Goal: Task Accomplishment & Management: Complete application form

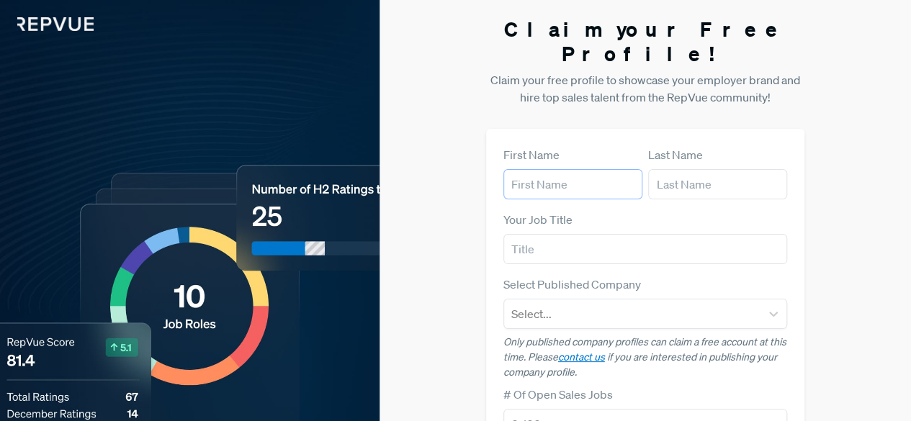
click at [529, 169] on input "text" at bounding box center [572, 184] width 139 height 30
type input "[PERSON_NAME]"
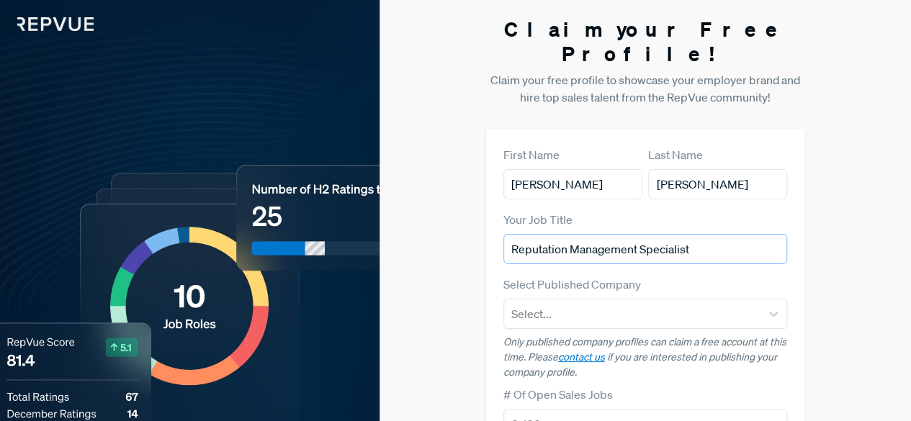
type input "Reputation Management Specialist"
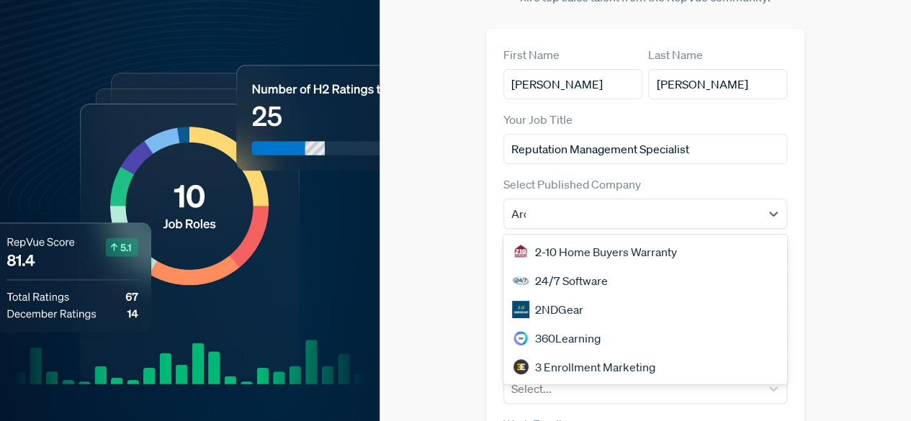
scroll to position [110, 0]
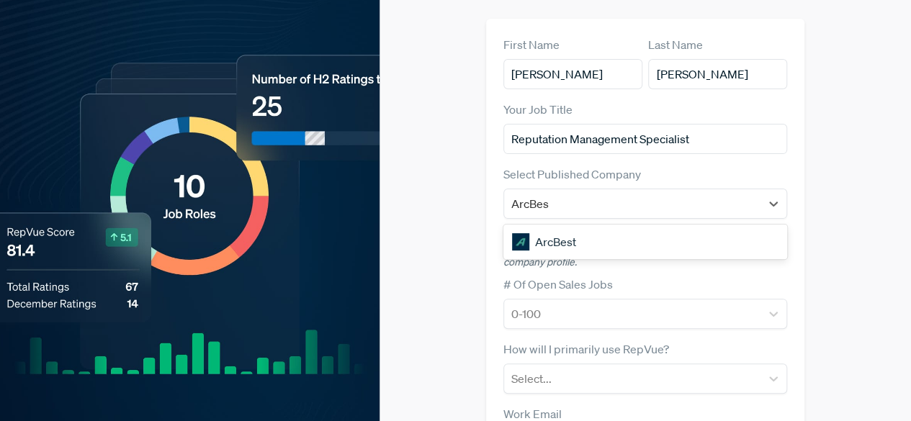
type input "ArcBest"
click at [544, 227] on div "ArcBest" at bounding box center [645, 241] width 284 height 29
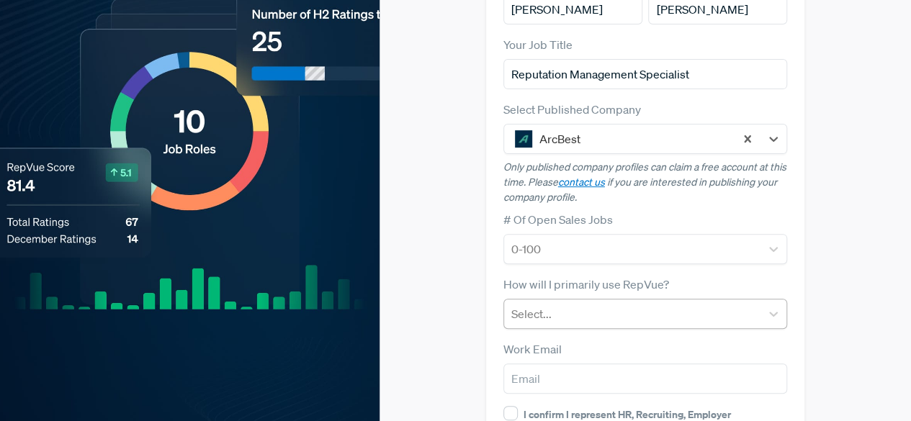
click at [567, 304] on div at bounding box center [632, 314] width 243 height 20
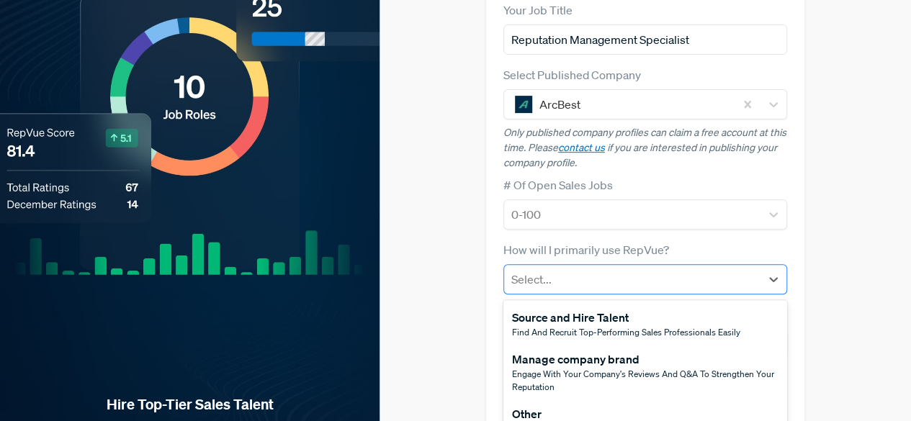
scroll to position [213, 0]
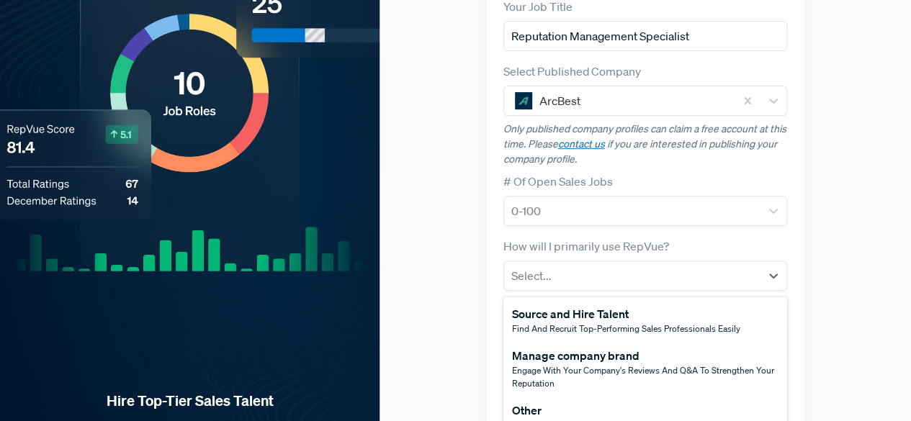
click at [536, 364] on div "Engage with your company's reviews and Q&A to strengthen your reputation" at bounding box center [645, 377] width 267 height 26
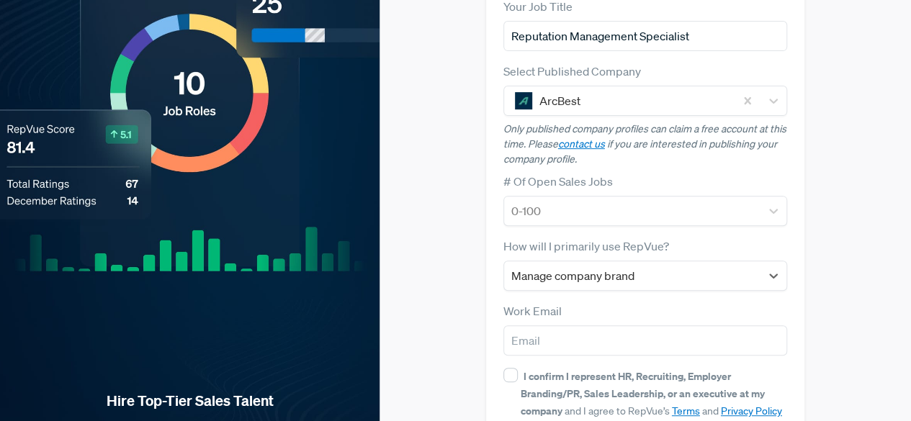
scroll to position [284, 0]
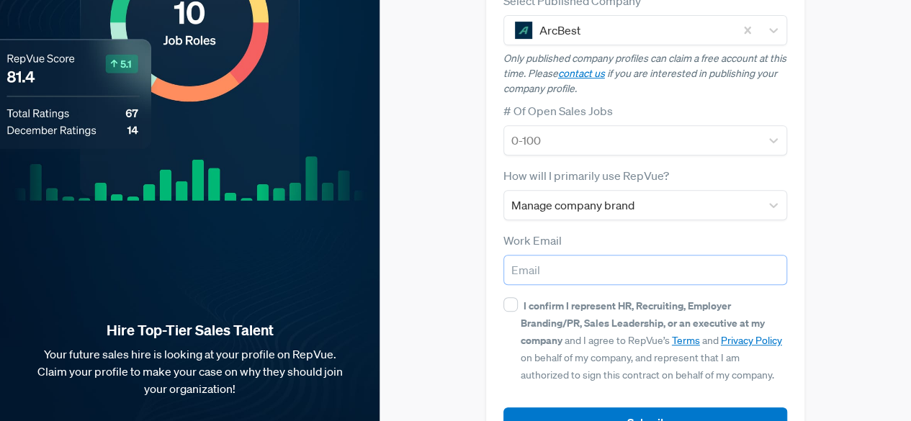
click at [556, 255] on input "email" at bounding box center [645, 270] width 284 height 30
type input "[EMAIL_ADDRESS][DOMAIN_NAME]"
click at [508, 297] on input "I confirm I represent HR, Recruiting, Employer Branding/PR, Sales Leadership, o…" at bounding box center [510, 304] width 14 height 14
checkbox input "true"
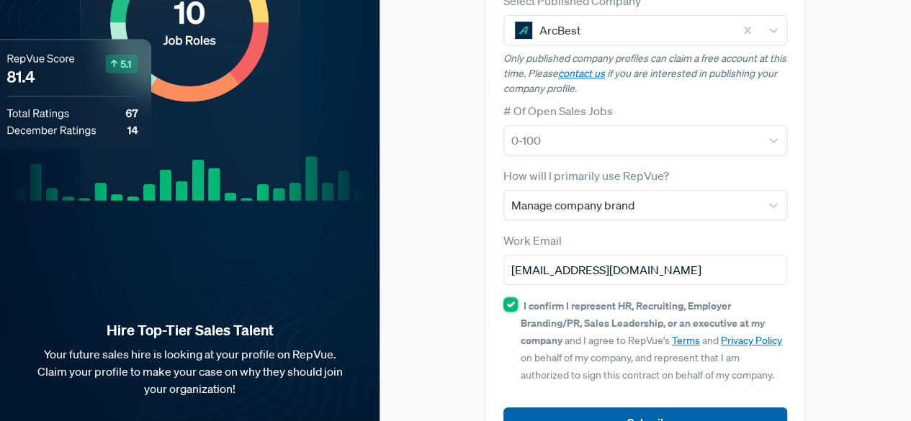
scroll to position [309, 0]
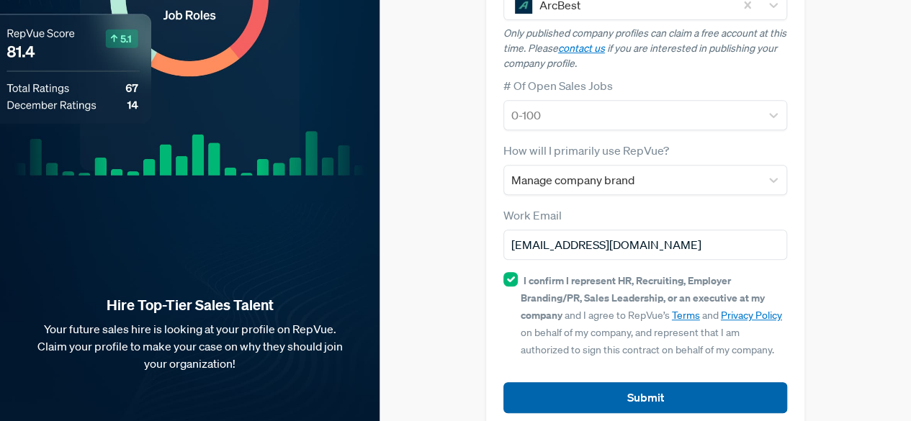
click at [598, 382] on button "Submit" at bounding box center [645, 397] width 284 height 31
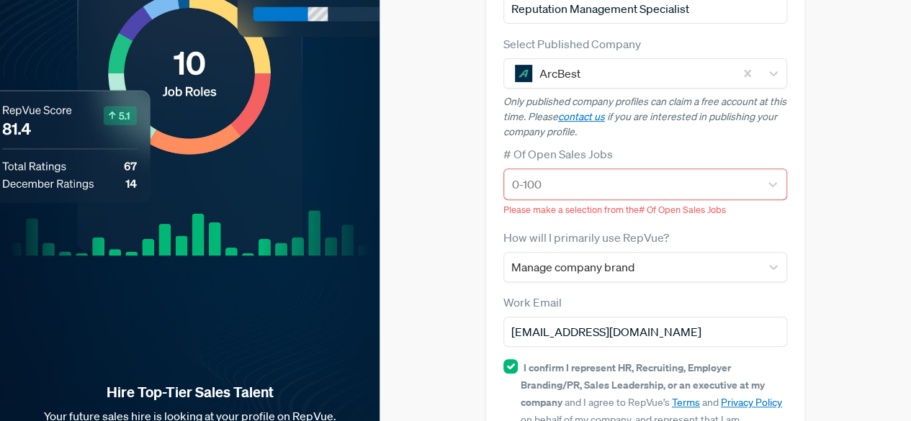
scroll to position [239, 0]
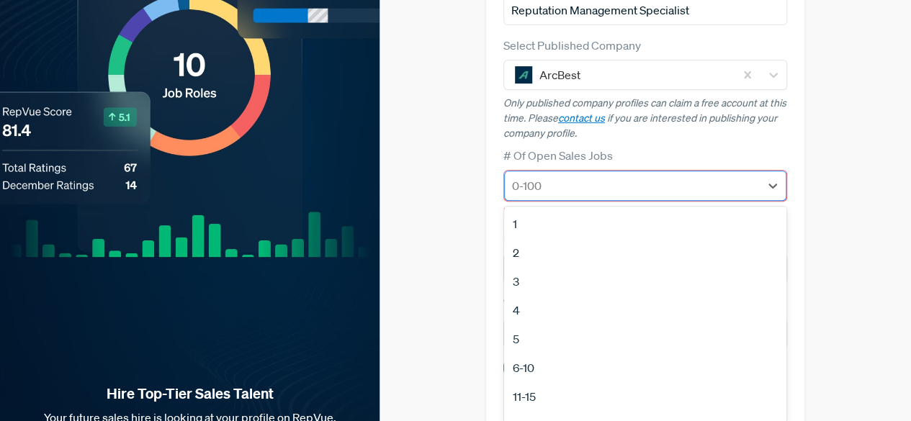
click at [572, 176] on div at bounding box center [632, 186] width 241 height 20
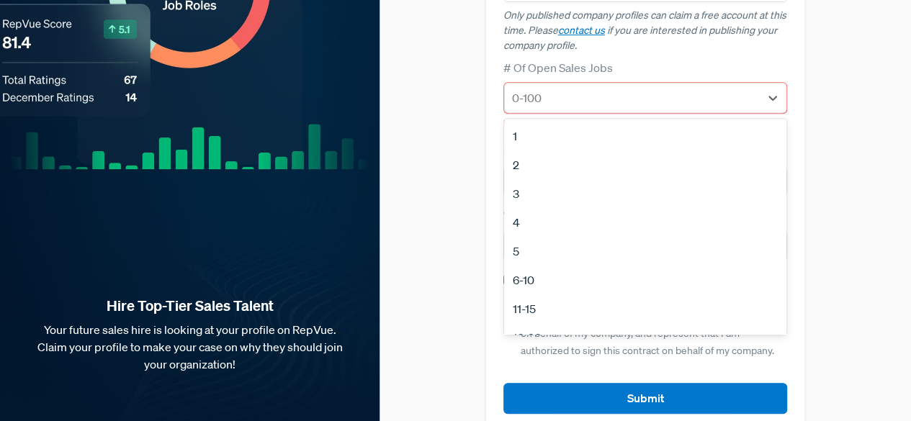
scroll to position [135, 0]
click at [521, 303] on div "No Open Sales Jobs" at bounding box center [645, 317] width 283 height 29
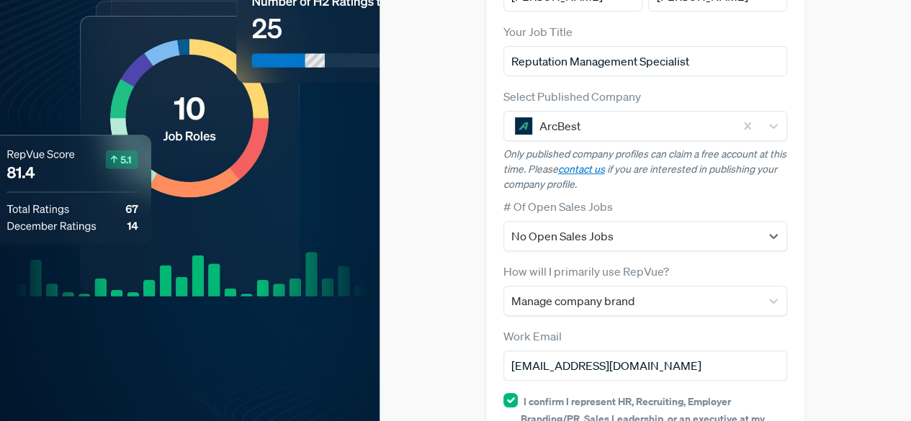
scroll to position [184, 0]
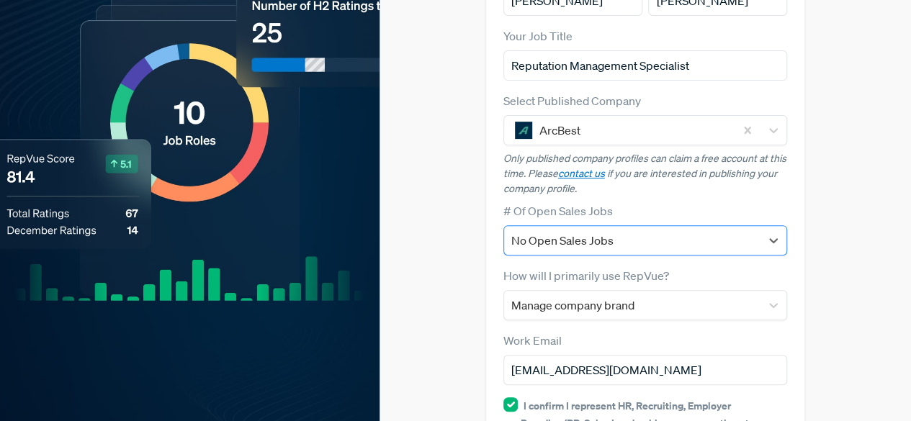
click at [628, 230] on div at bounding box center [632, 240] width 243 height 20
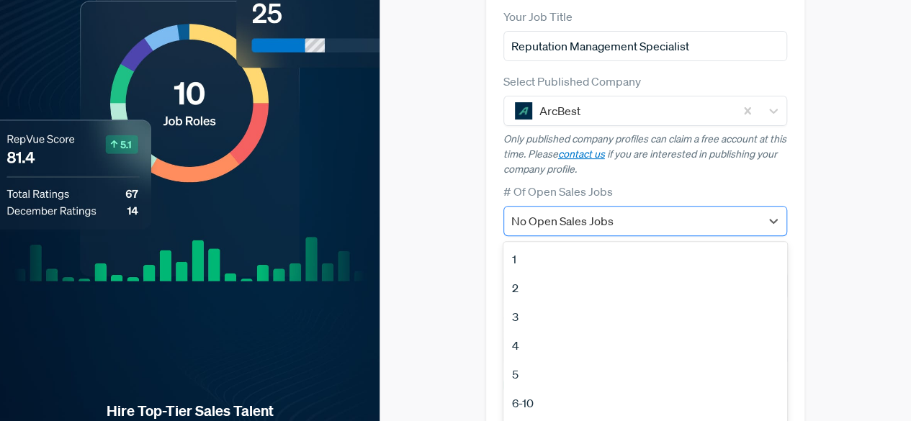
scroll to position [220, 0]
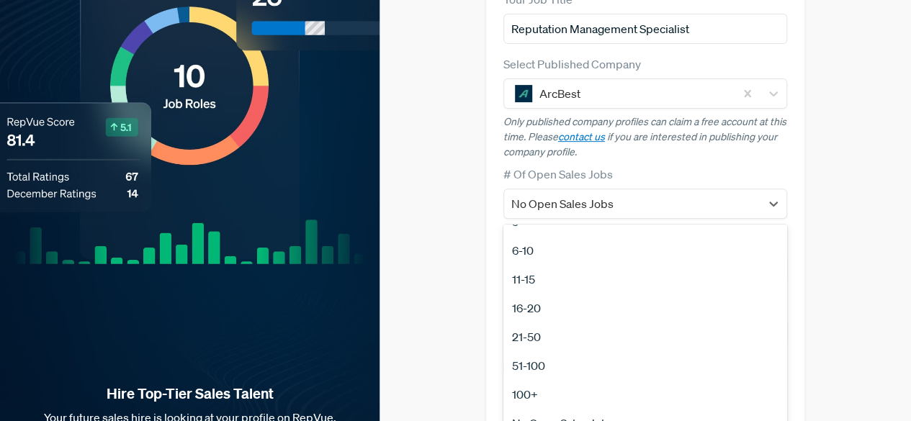
click at [548, 323] on div "21-50" at bounding box center [645, 337] width 284 height 29
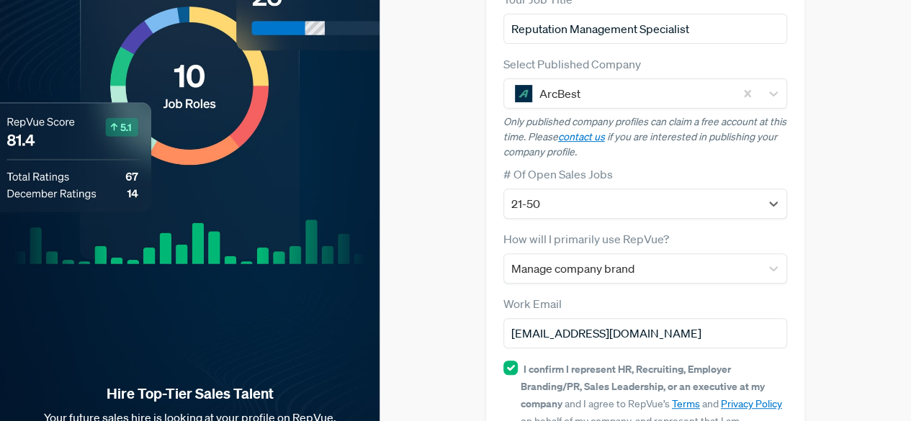
scroll to position [309, 0]
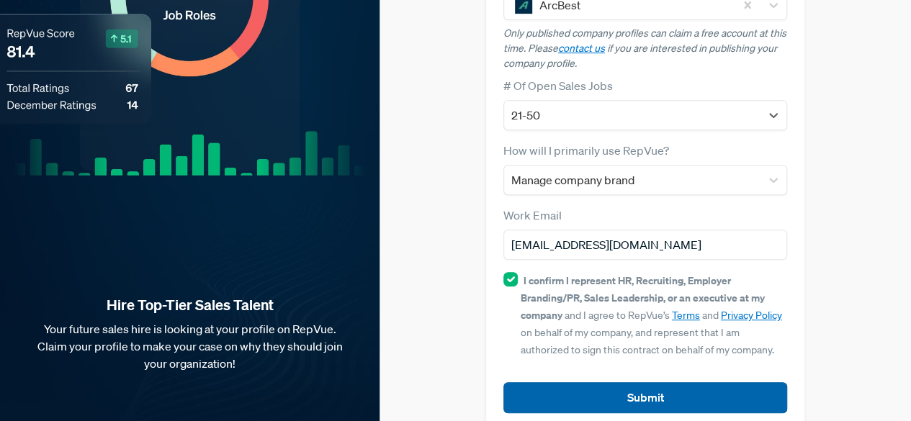
click at [598, 382] on button "Submit" at bounding box center [645, 397] width 284 height 31
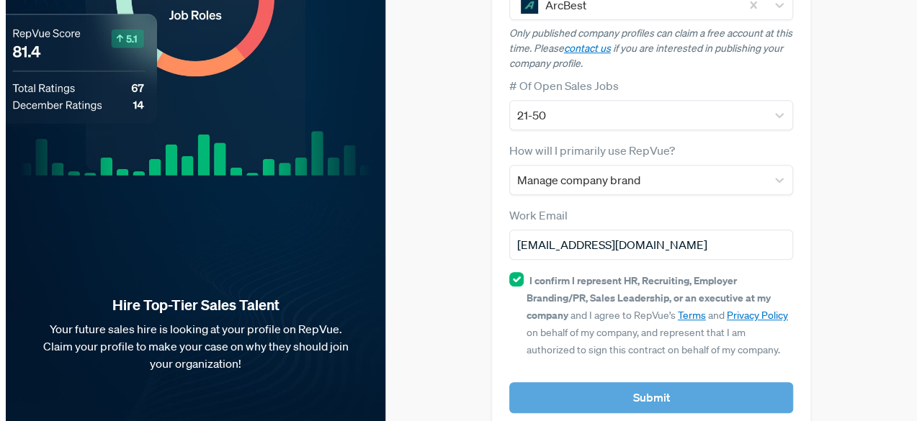
scroll to position [0, 0]
